Goal: Find specific page/section: Find specific page/section

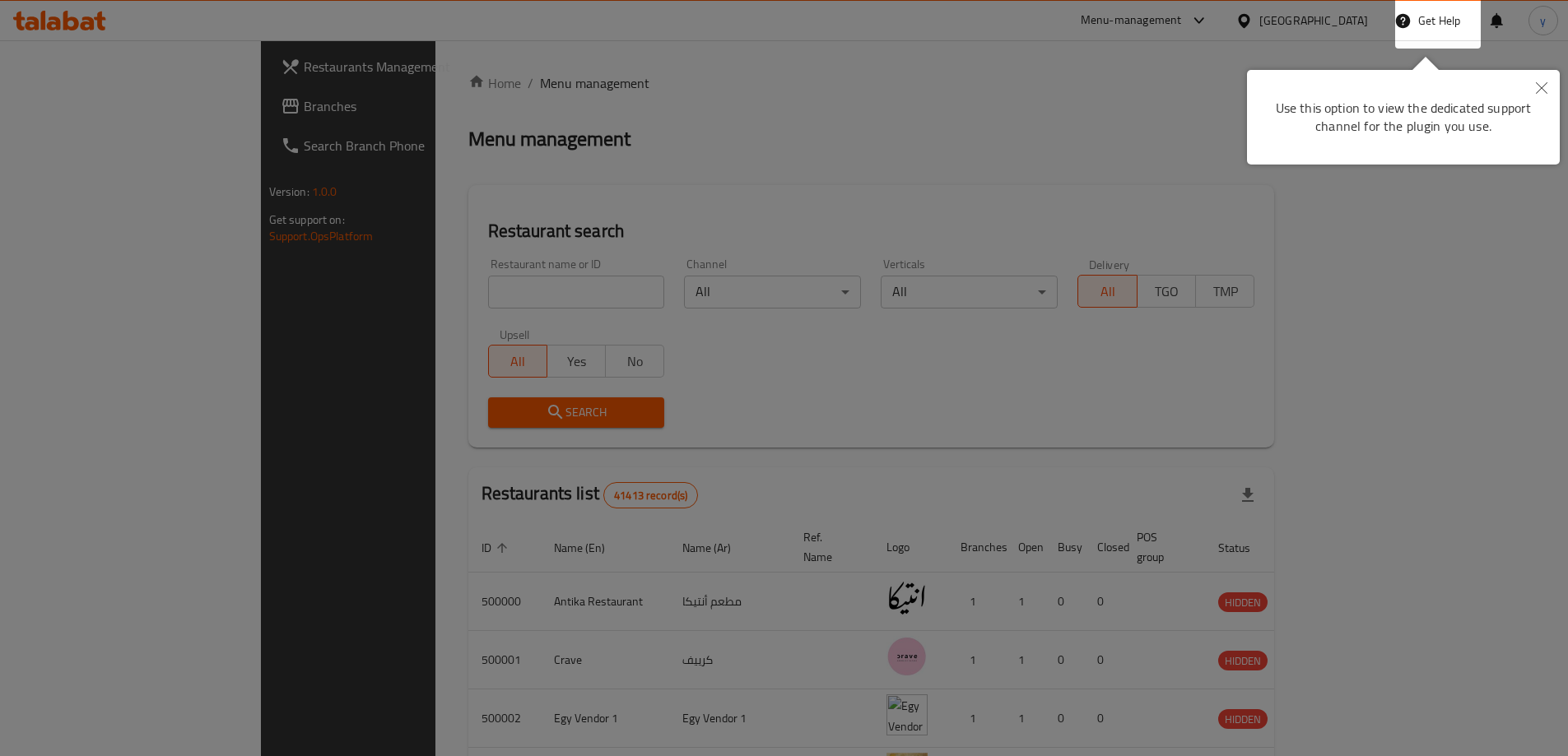
click at [1538, 93] on icon "Close" at bounding box center [1541, 88] width 12 height 12
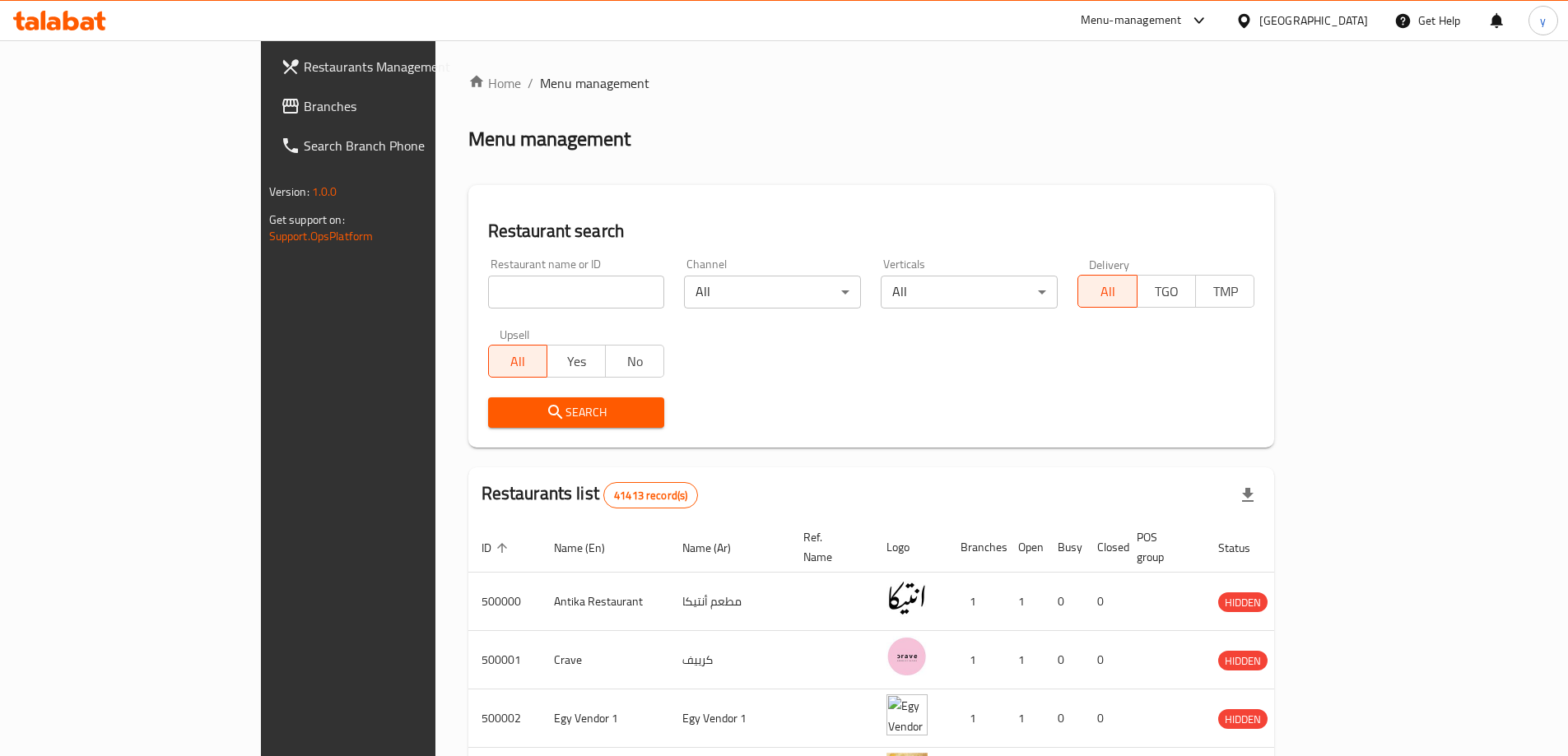
click at [304, 116] on span "Branches" at bounding box center [407, 106] width 206 height 20
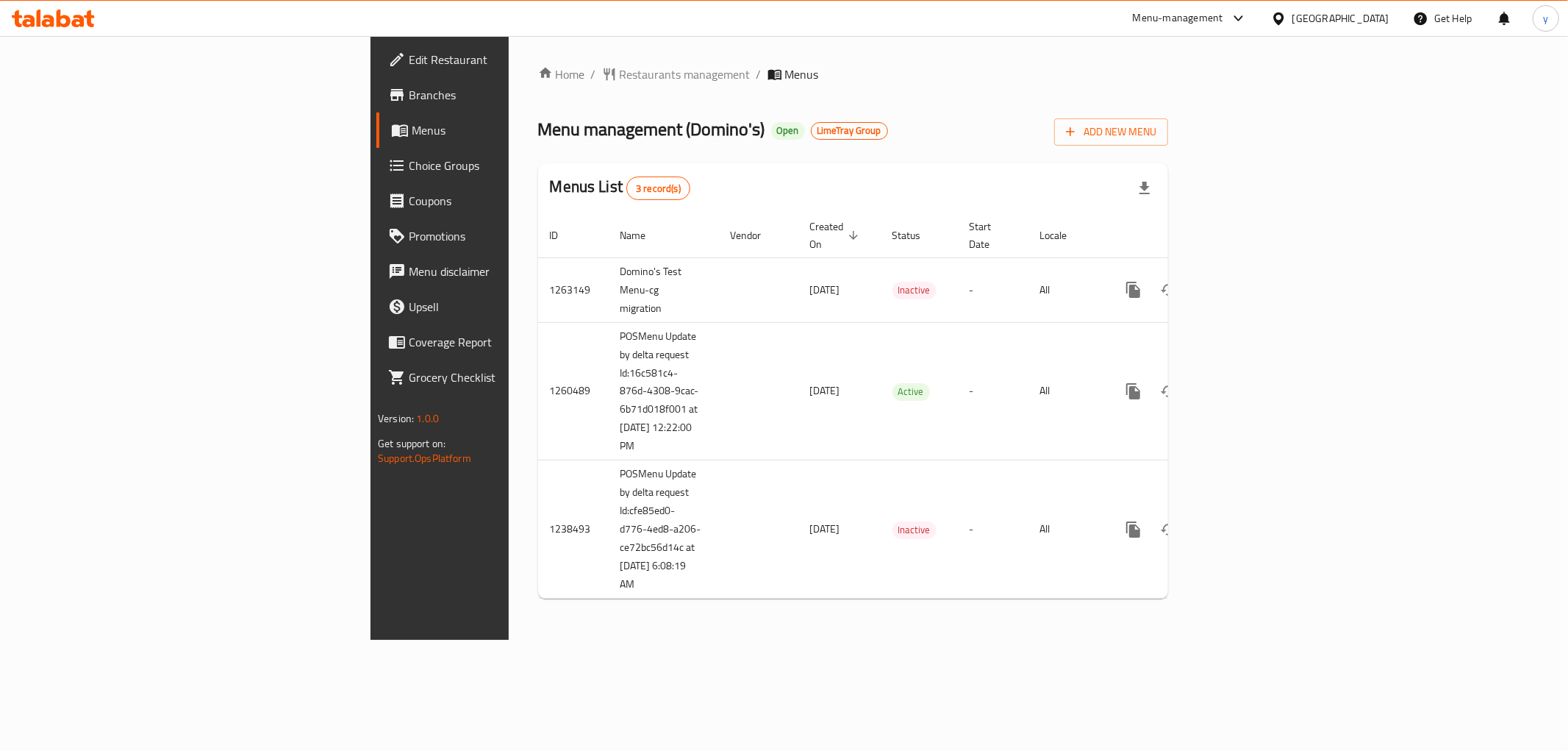
click at [409, 101] on span "Branches" at bounding box center [514, 95] width 211 height 18
